Goal: Information Seeking & Learning: Learn about a topic

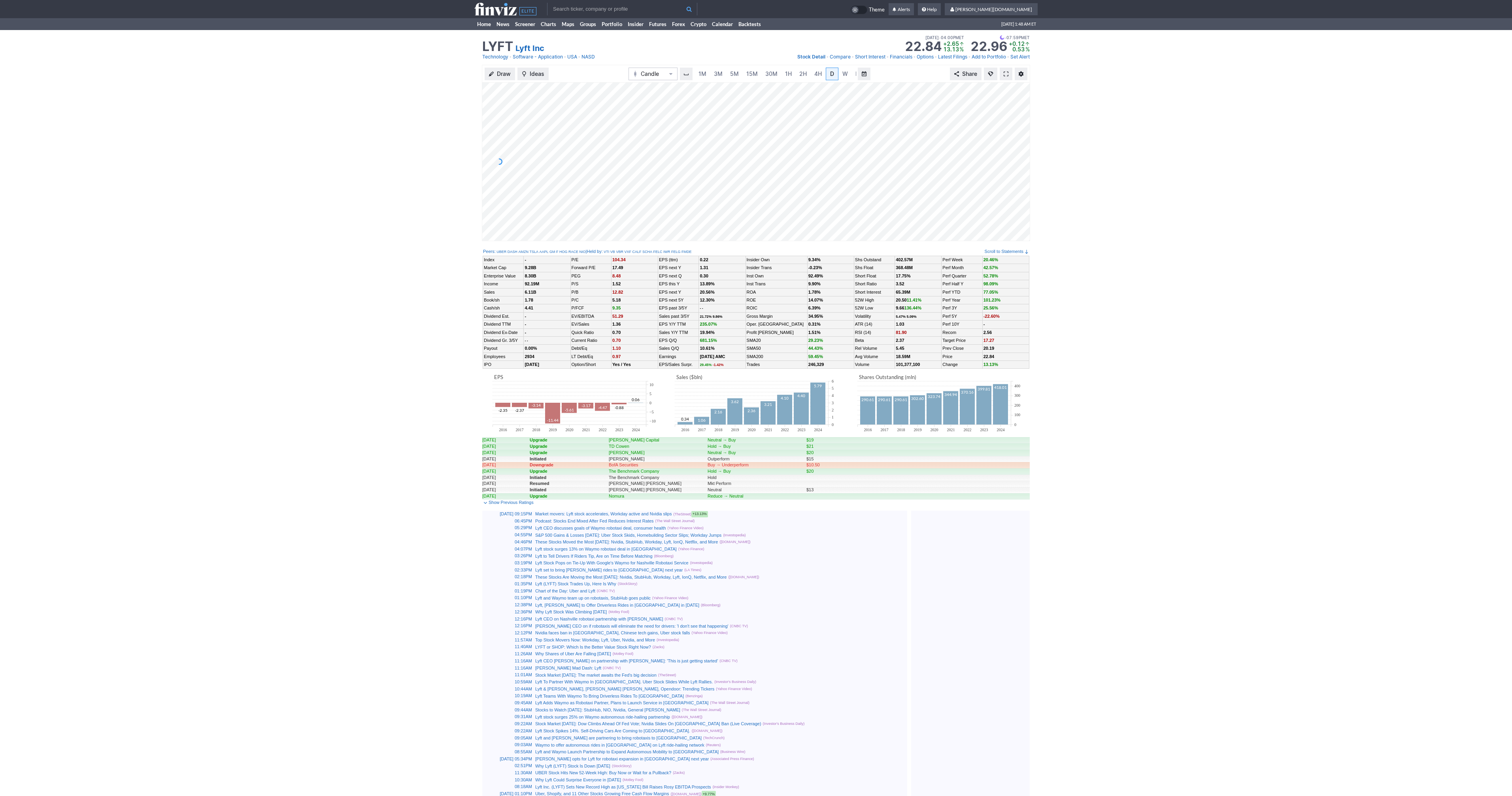
scroll to position [0, 8]
click at [710, 74] on span "3M" at bounding box center [710, 73] width 9 height 6
click at [829, 75] on span "D" at bounding box center [831, 74] width 5 height 8
click at [1008, 75] on span at bounding box center [1006, 74] width 5 height 6
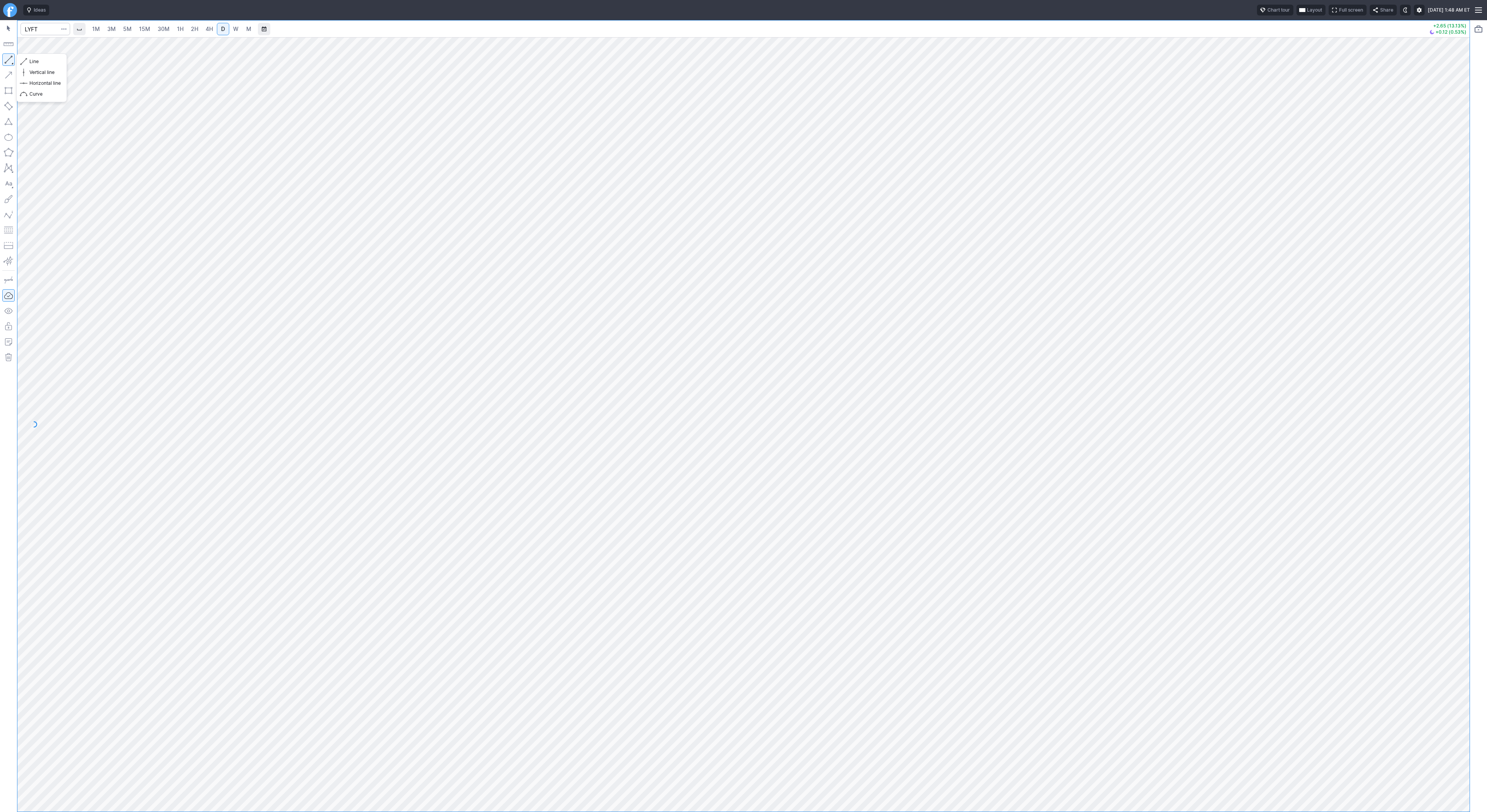
click at [5, 58] on button "button" at bounding box center [8, 59] width 12 height 12
click at [12, 59] on button "button" at bounding box center [8, 59] width 12 height 12
click at [33, 24] on input "Search" at bounding box center [46, 29] width 50 height 12
type input "baba"
click at [46, 43] on span "BABA" at bounding box center [40, 46] width 25 height 6
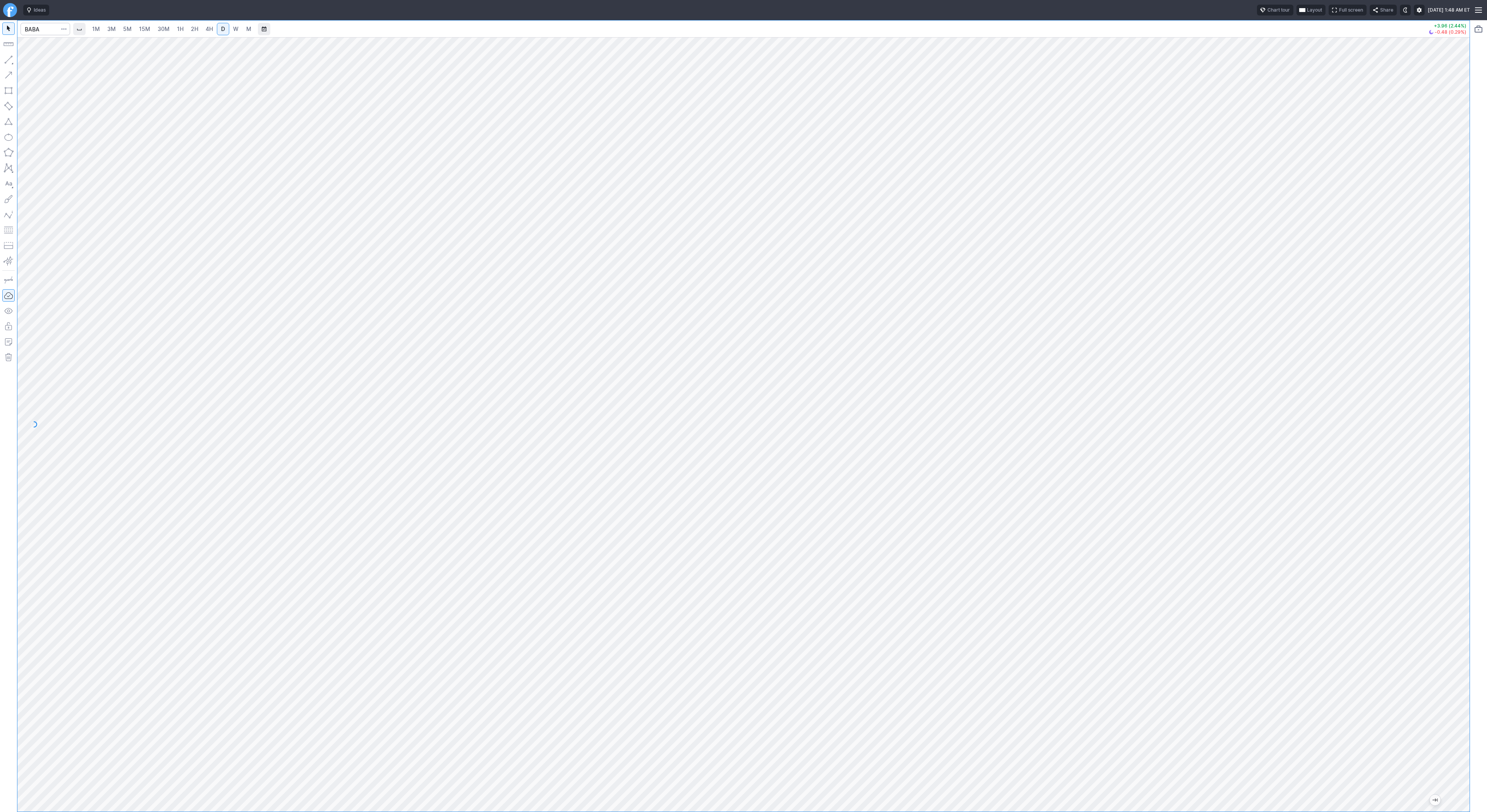
drag, startPoint x: 10, startPoint y: 62, endPoint x: 14, endPoint y: 72, distance: 10.8
click at [10, 64] on button "button" at bounding box center [8, 59] width 12 height 12
